Goal: Navigation & Orientation: Find specific page/section

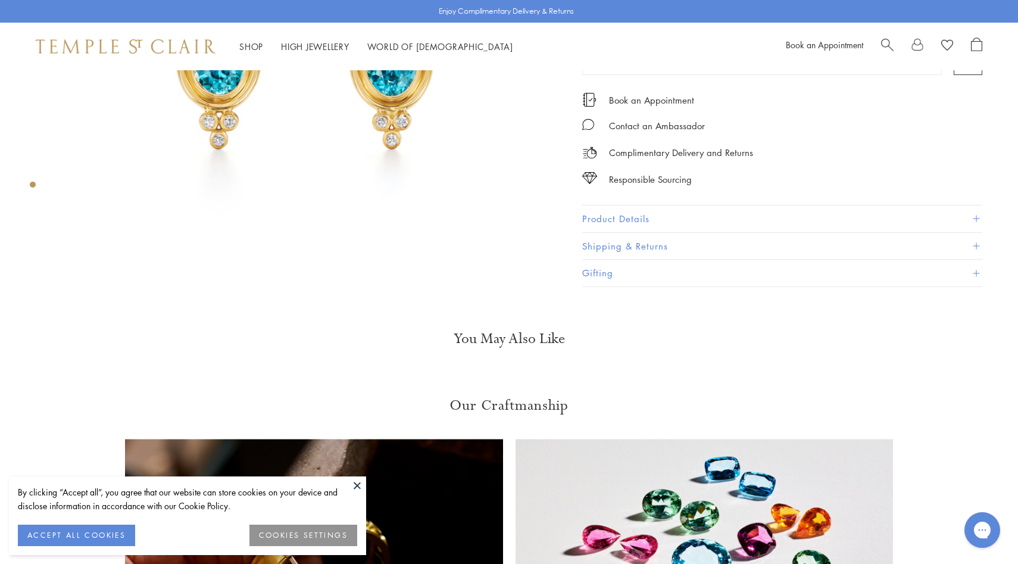
scroll to position [186, 0]
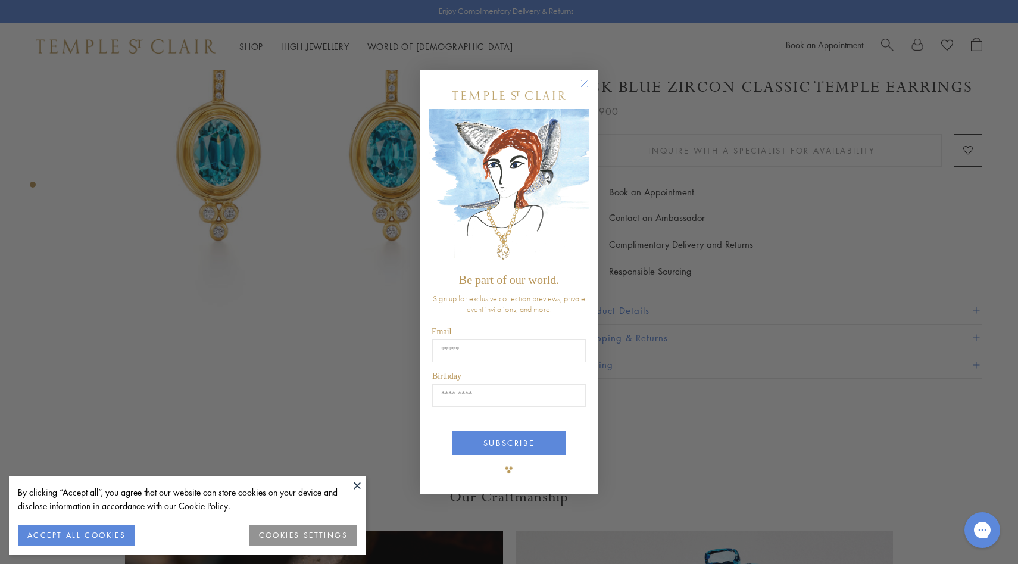
click at [587, 81] on circle "Close dialog" at bounding box center [584, 83] width 14 height 14
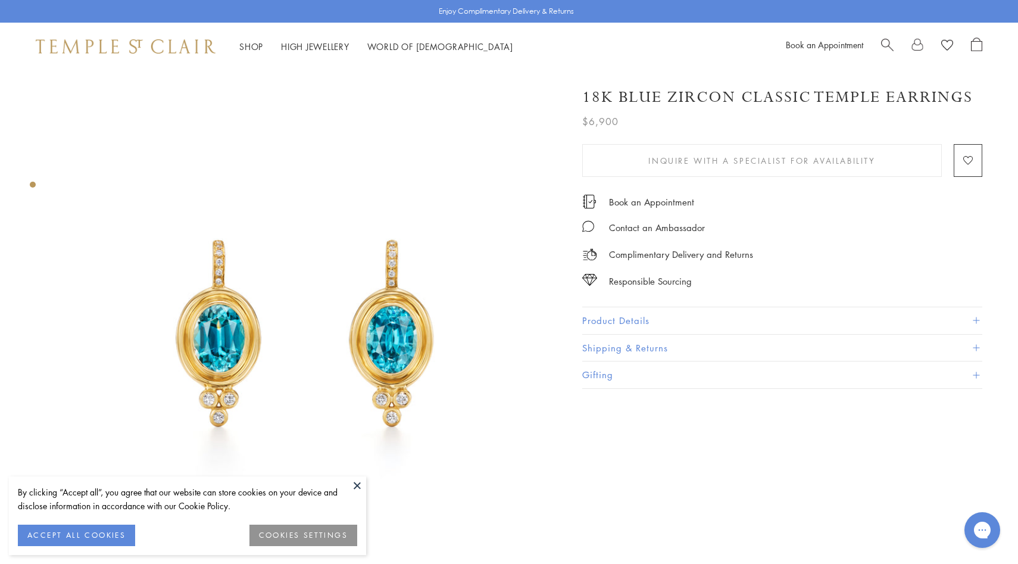
scroll to position [46, 0]
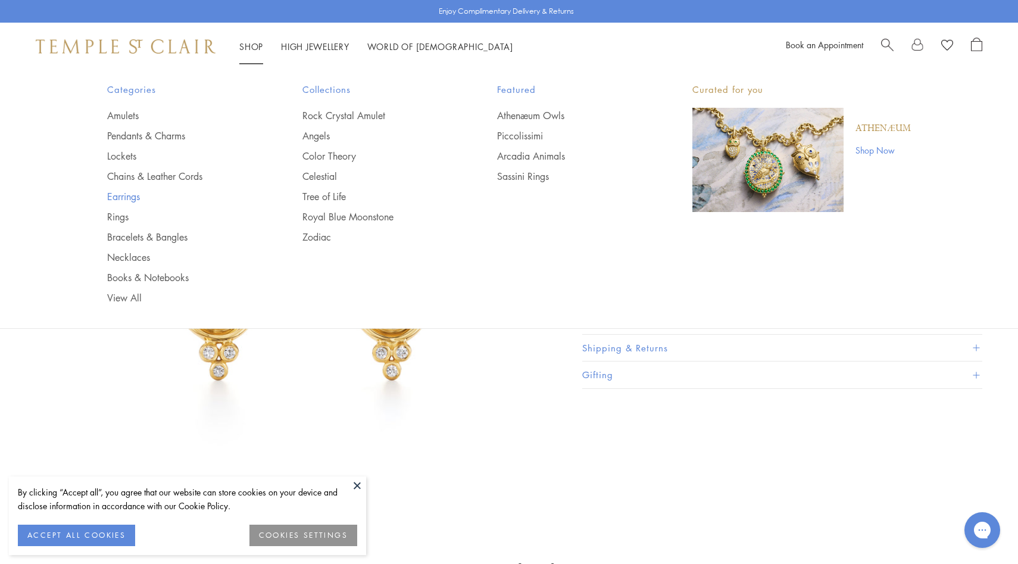
click at [127, 196] on link "Earrings" at bounding box center [181, 196] width 148 height 13
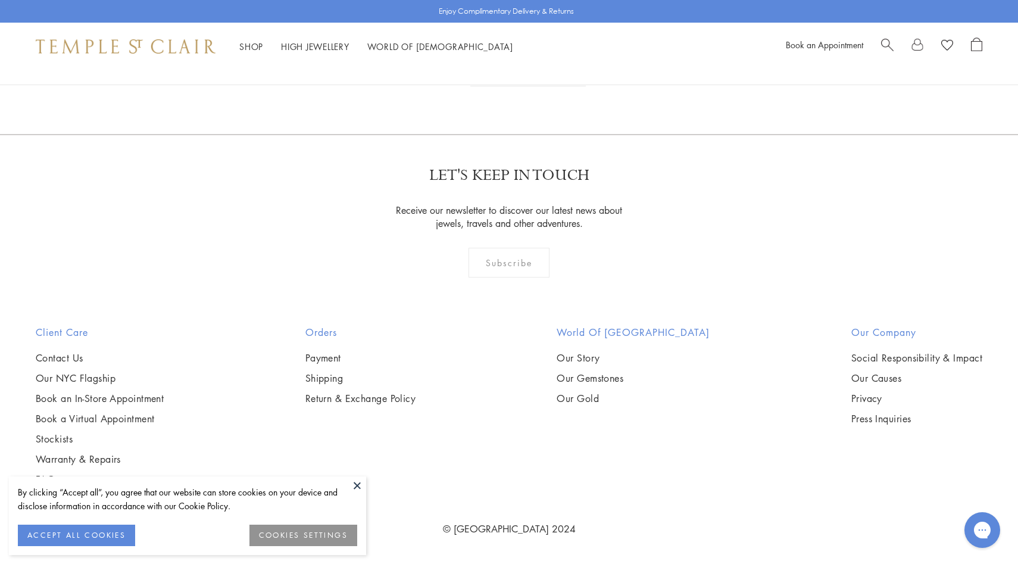
scroll to position [3824, 0]
